Goal: Information Seeking & Learning: Learn about a topic

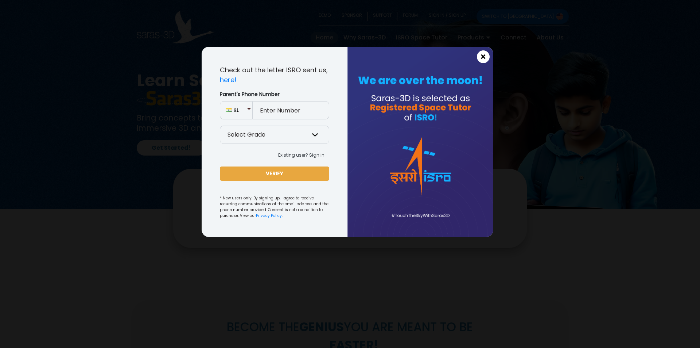
click at [484, 61] on span "×" at bounding box center [483, 56] width 6 height 9
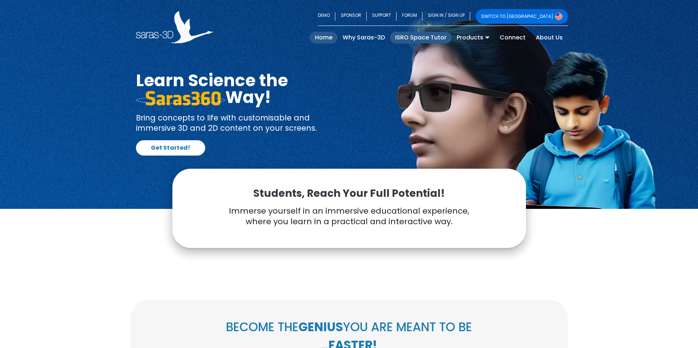
click at [417, 35] on link "ISRO Space Tutor" at bounding box center [421, 38] width 62 height 12
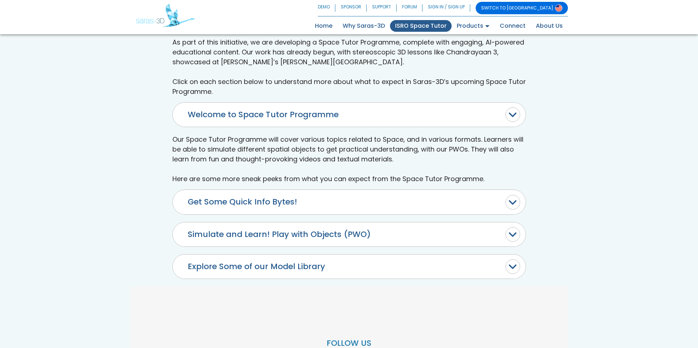
scroll to position [365, 0]
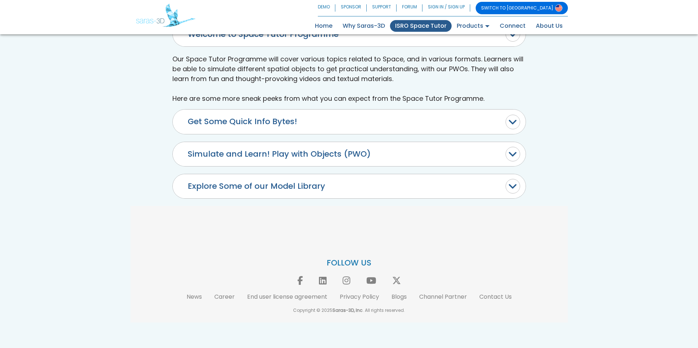
click at [245, 127] on button "Get Some Quick Info Bytes!" at bounding box center [349, 121] width 353 height 24
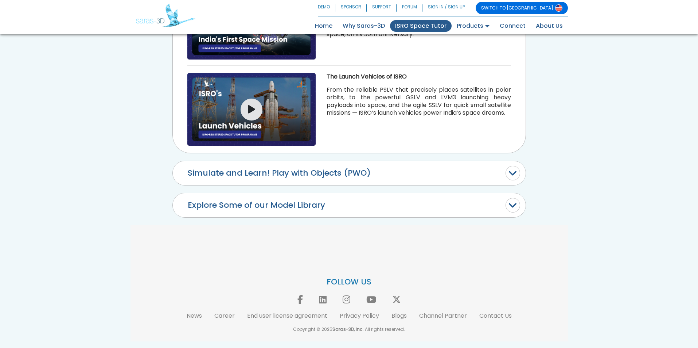
scroll to position [693, 0]
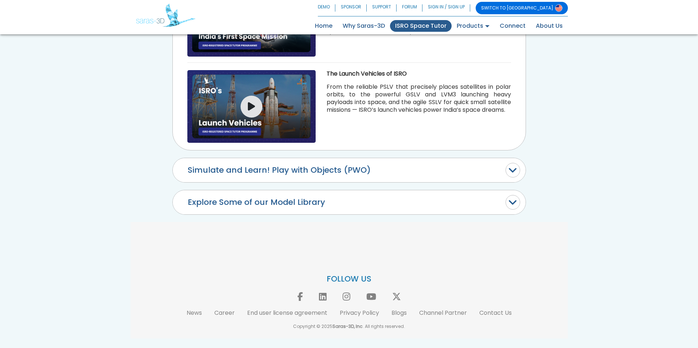
click at [342, 167] on button "Simulate and Learn! Play with Objects (PWO)" at bounding box center [349, 170] width 353 height 24
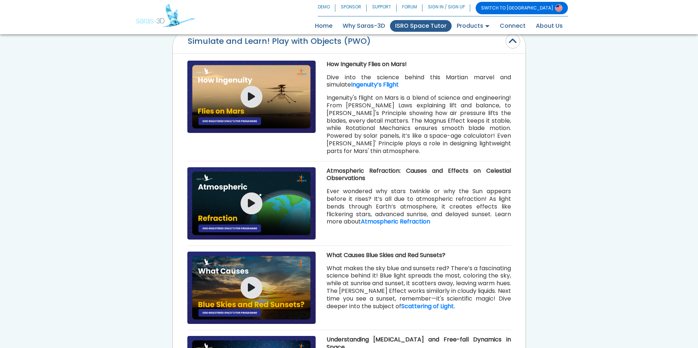
scroll to position [438, 0]
